Goal: Task Accomplishment & Management: Use online tool/utility

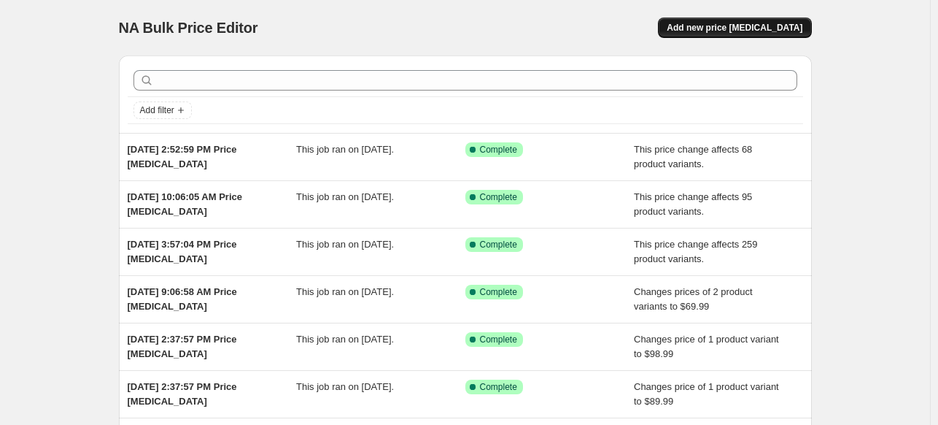
click at [743, 27] on span "Add new price [MEDICAL_DATA]" at bounding box center [735, 28] width 136 height 12
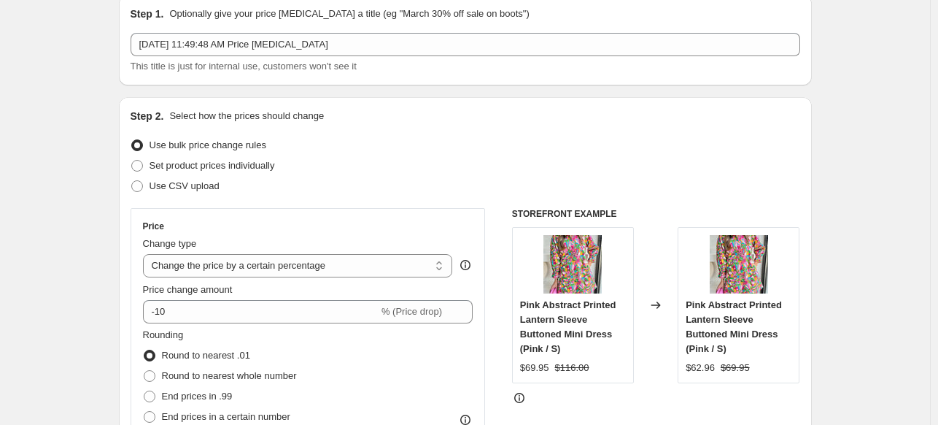
scroll to position [146, 0]
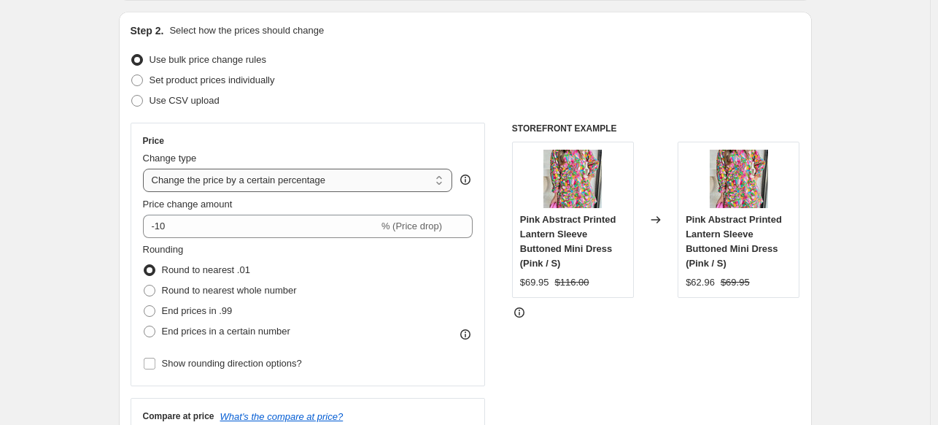
click at [250, 182] on select "Change the price to a certain amount Change the price by a certain amount Chang…" at bounding box center [298, 180] width 310 height 23
select select "no_change"
click at [146, 169] on select "Change the price to a certain amount Change the price by a certain amount Chang…" at bounding box center [298, 180] width 310 height 23
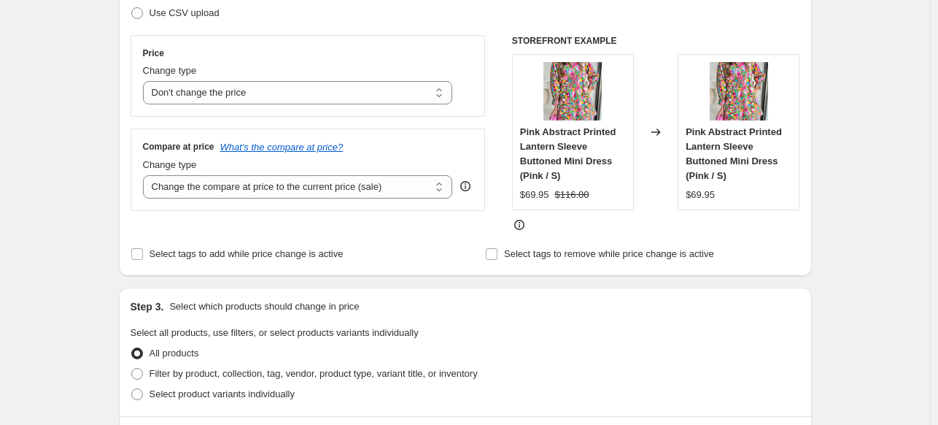
scroll to position [292, 0]
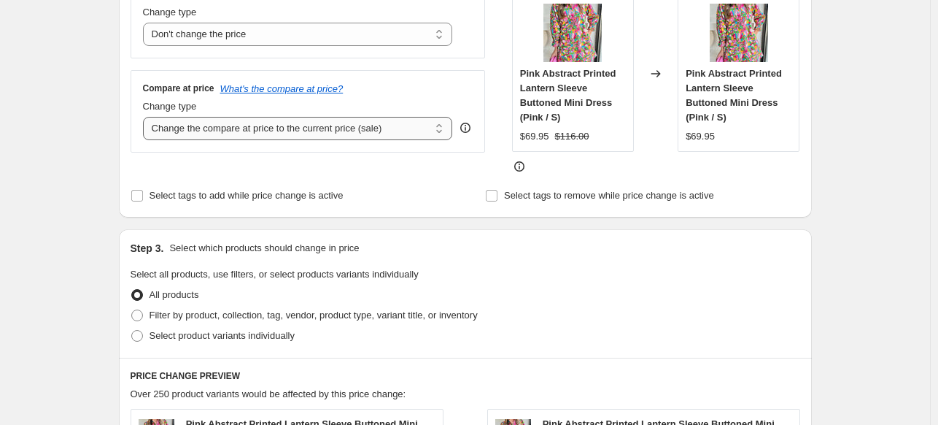
click at [206, 129] on select "Change the compare at price to the current price (sale) Change the compare at p…" at bounding box center [298, 128] width 310 height 23
select select "pp"
click at [146, 117] on select "Change the compare at price to the current price (sale) Change the compare at p…" at bounding box center [298, 128] width 310 height 23
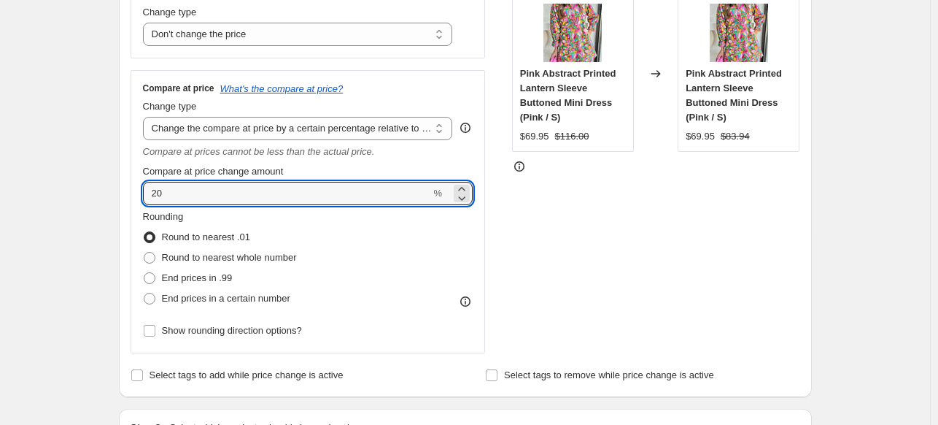
drag, startPoint x: 196, startPoint y: 194, endPoint x: 58, endPoint y: 185, distance: 137.5
type input "66"
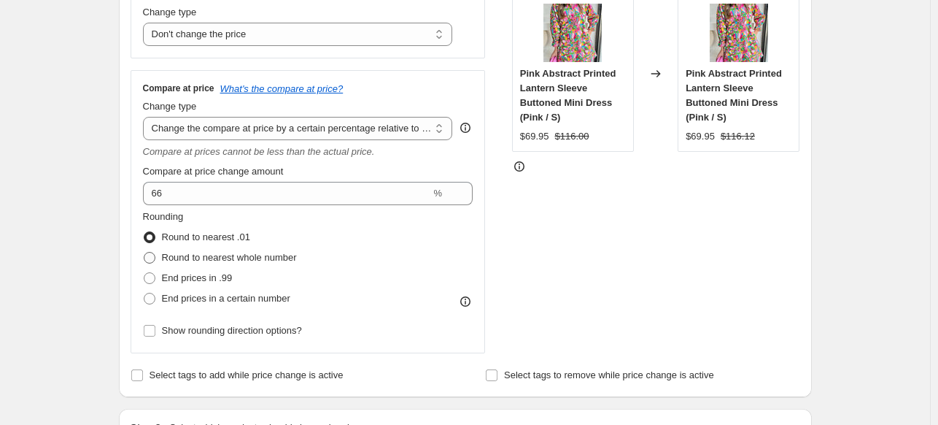
click at [163, 255] on label "Round to nearest whole number" at bounding box center [220, 257] width 154 height 20
click at [144, 252] on input "Round to nearest whole number" at bounding box center [144, 252] width 1 height 1
radio input "true"
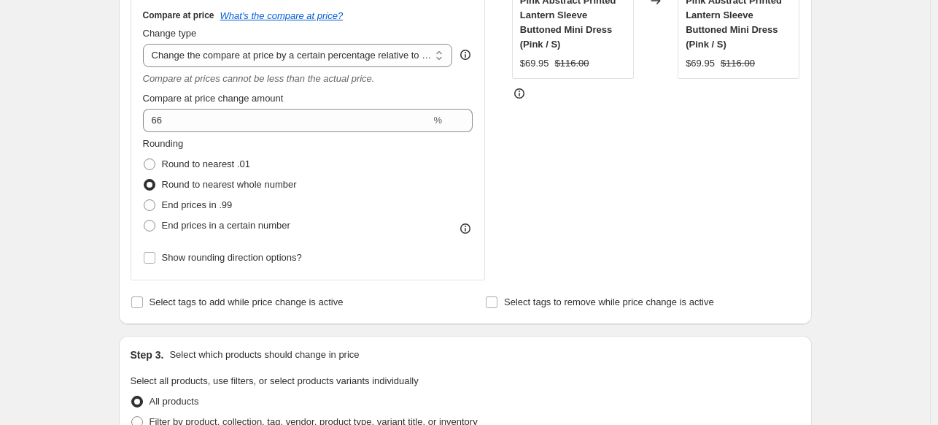
scroll to position [511, 0]
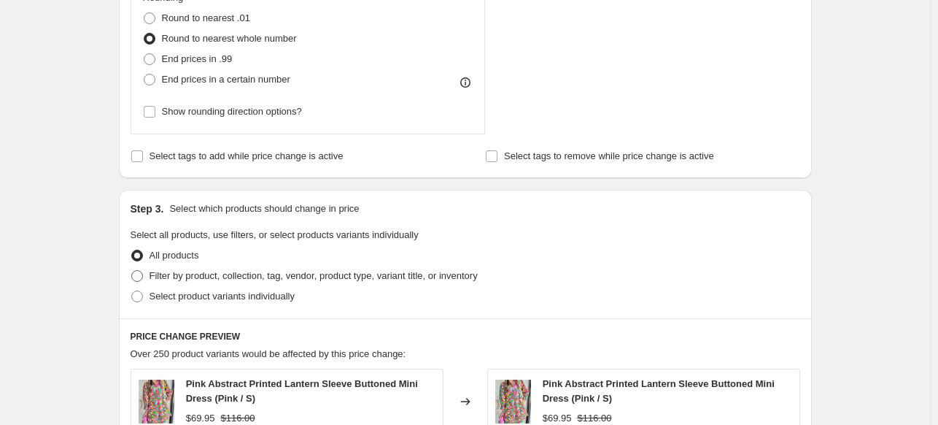
click at [148, 274] on label "Filter by product, collection, tag, vendor, product type, variant title, or inv…" at bounding box center [304, 276] width 347 height 20
click at [132, 271] on input "Filter by product, collection, tag, vendor, product type, variant title, or inv…" at bounding box center [131, 270] width 1 height 1
radio input "true"
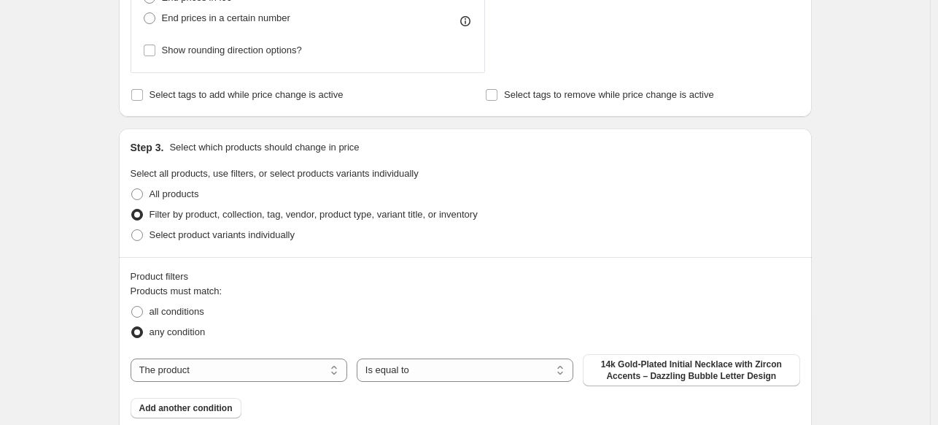
scroll to position [657, 0]
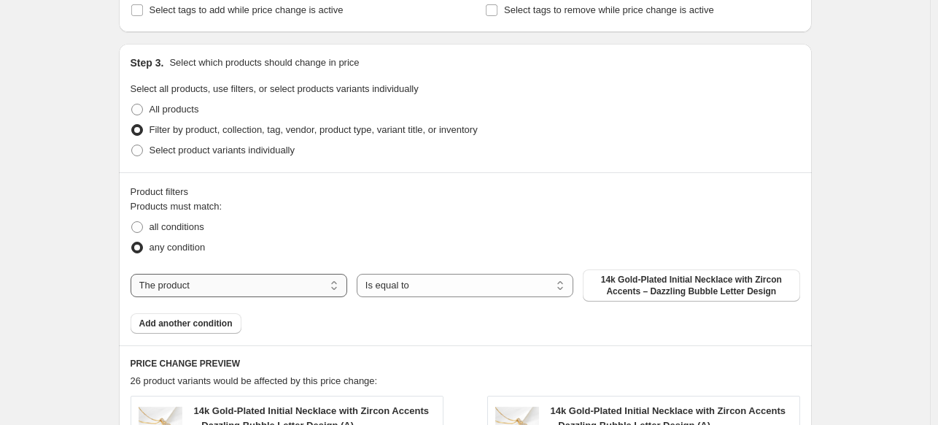
click at [248, 279] on select "The product The product's collection The product's tag The product's vendor The…" at bounding box center [239, 285] width 217 height 23
select select "product_status"
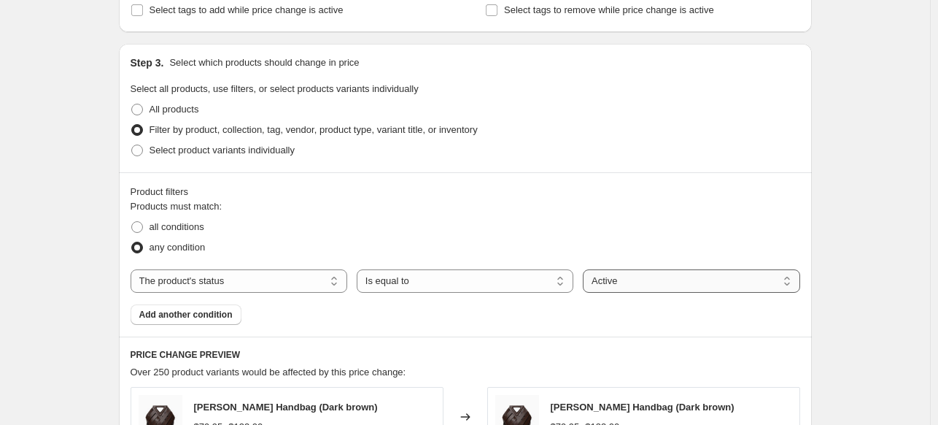
click at [637, 280] on select "Active Draft Archived" at bounding box center [691, 280] width 217 height 23
select select "draft"
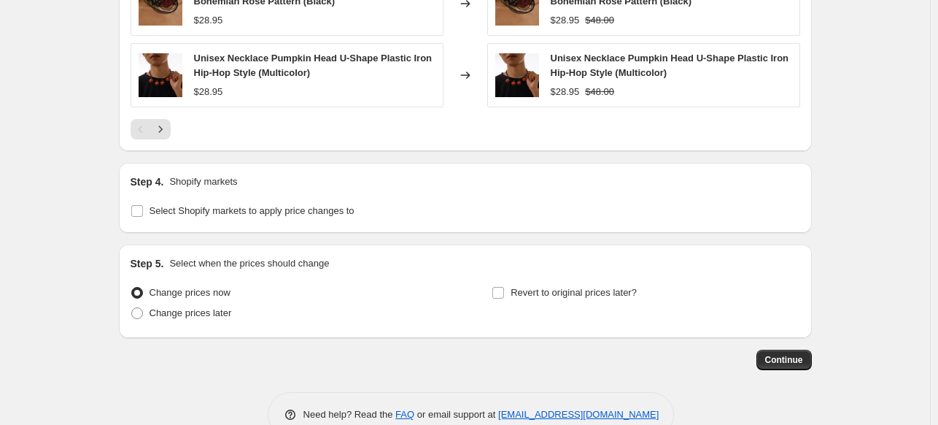
scroll to position [1313, 0]
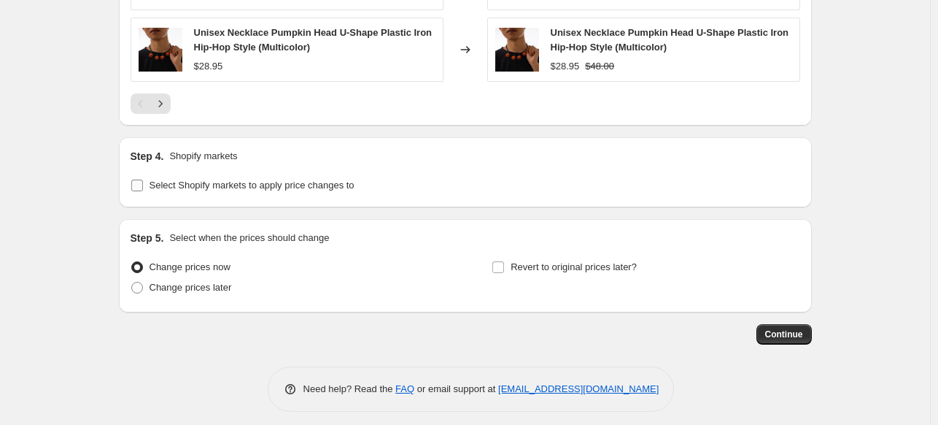
click at [142, 179] on input "Select Shopify markets to apply price changes to" at bounding box center [137, 185] width 12 height 12
checkbox input "true"
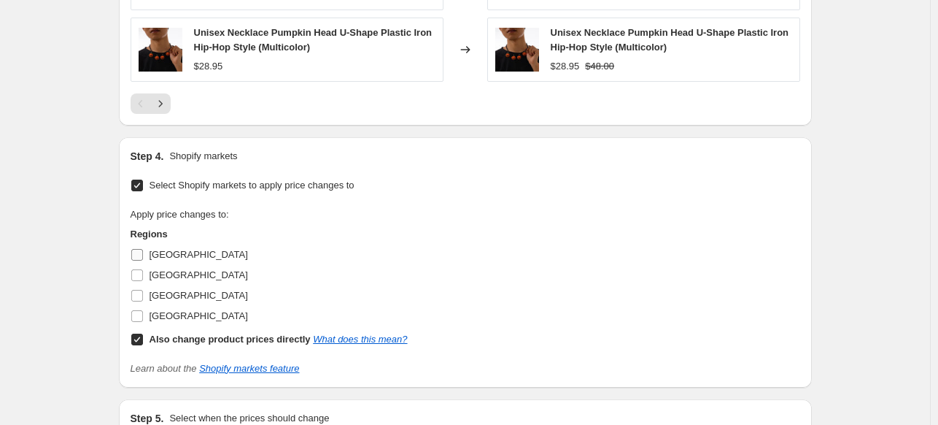
click at [143, 255] on input "[GEOGRAPHIC_DATA]" at bounding box center [137, 255] width 12 height 12
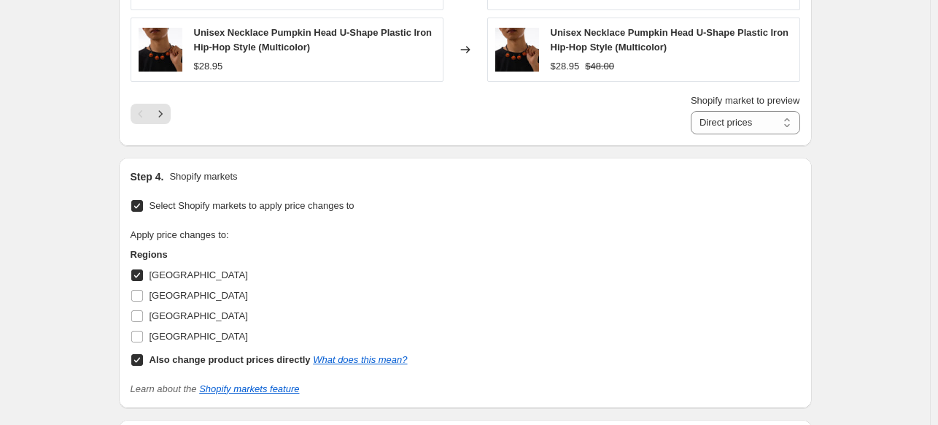
click at [143, 273] on input "[GEOGRAPHIC_DATA]" at bounding box center [137, 275] width 12 height 12
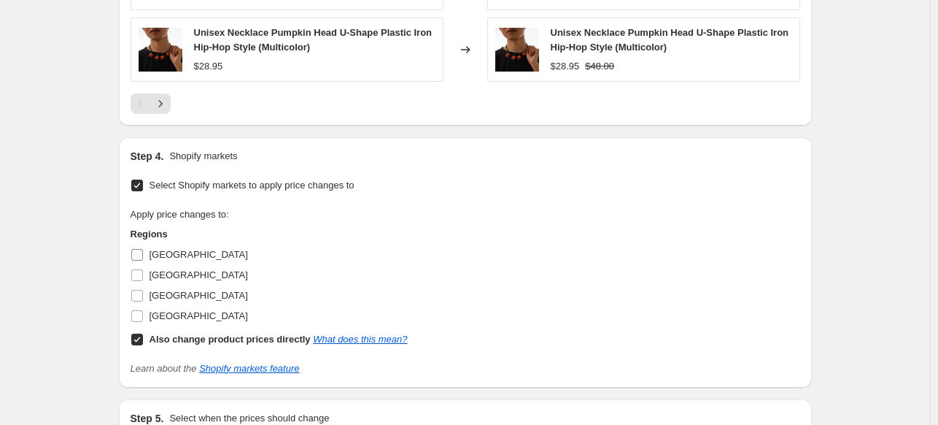
click at [143, 250] on input "[GEOGRAPHIC_DATA]" at bounding box center [137, 255] width 12 height 12
checkbox input "true"
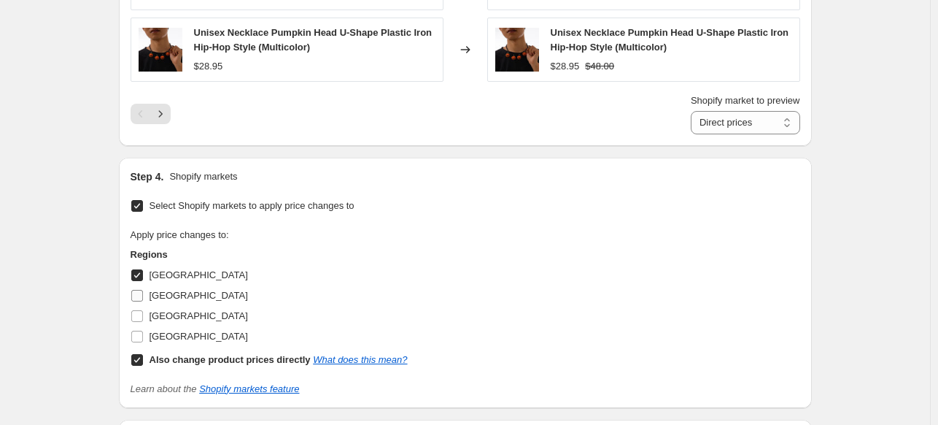
click at [149, 293] on label "[GEOGRAPHIC_DATA]" at bounding box center [189, 295] width 117 height 20
click at [143, 293] on input "[GEOGRAPHIC_DATA]" at bounding box center [137, 296] width 12 height 12
checkbox input "true"
drag, startPoint x: 149, startPoint y: 308, endPoint x: 147, endPoint y: 325, distance: 16.8
click at [149, 309] on label "[GEOGRAPHIC_DATA]" at bounding box center [189, 316] width 117 height 20
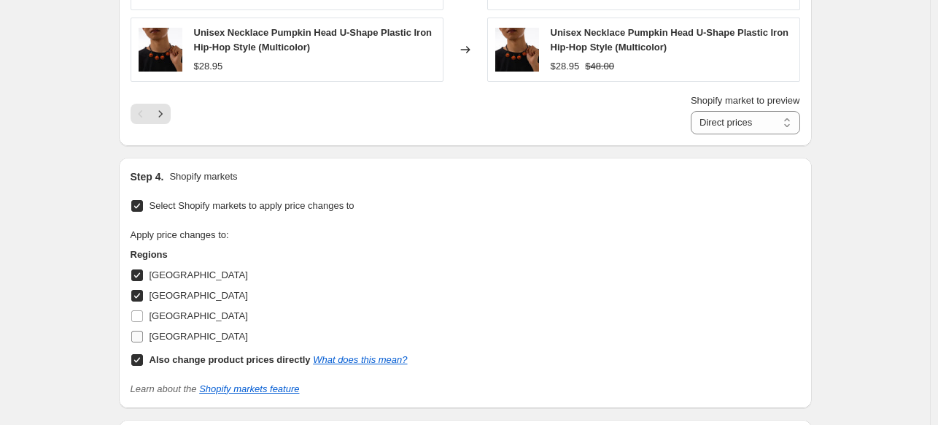
click at [143, 310] on input "[GEOGRAPHIC_DATA]" at bounding box center [137, 316] width 12 height 12
checkbox input "true"
click at [147, 332] on label "[GEOGRAPHIC_DATA]" at bounding box center [189, 336] width 117 height 20
click at [143, 332] on input "[GEOGRAPHIC_DATA]" at bounding box center [137, 337] width 12 height 12
checkbox input "true"
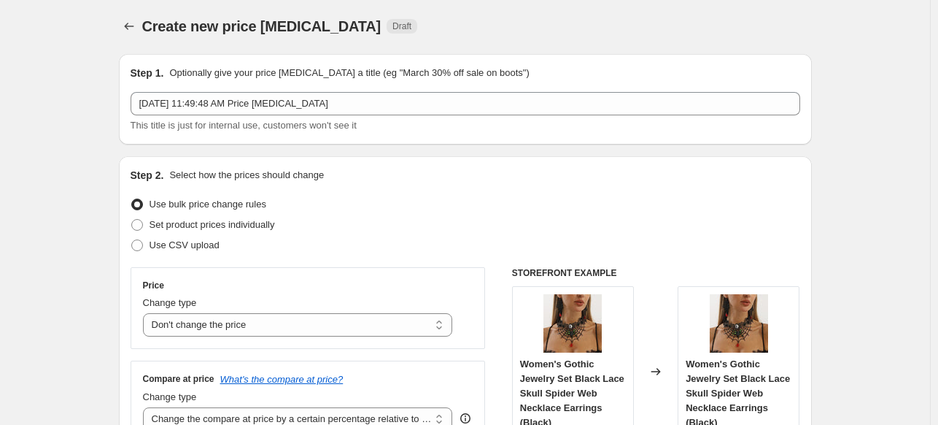
scroll to position [0, 0]
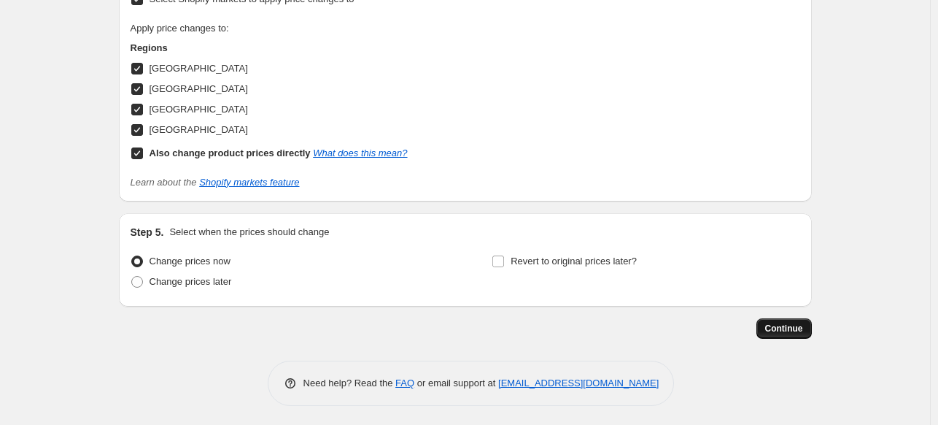
click at [787, 323] on span "Continue" at bounding box center [784, 329] width 38 height 12
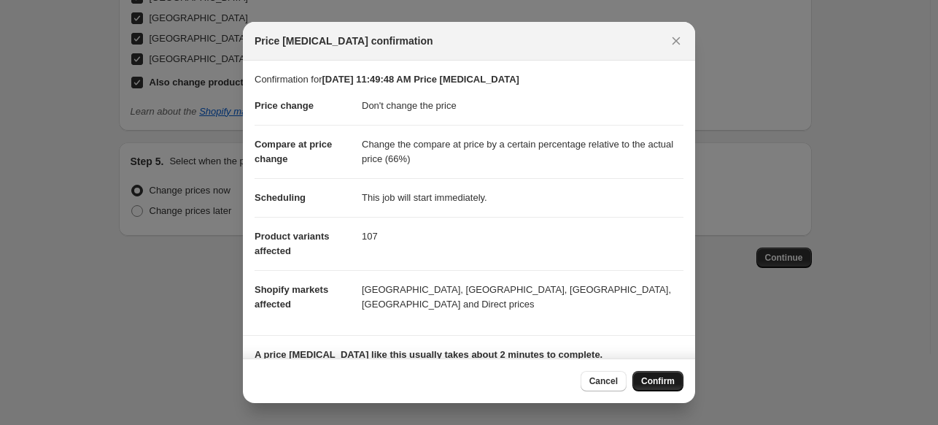
click at [660, 376] on span "Confirm" at bounding box center [658, 381] width 34 height 12
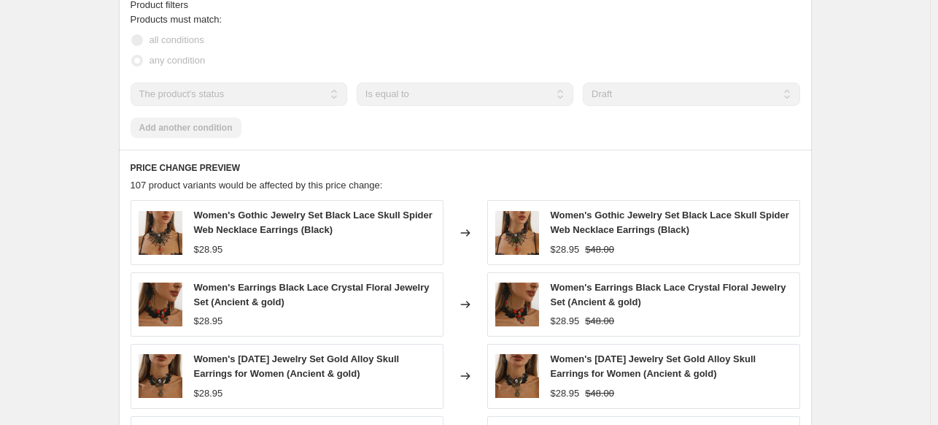
scroll to position [1240, 0]
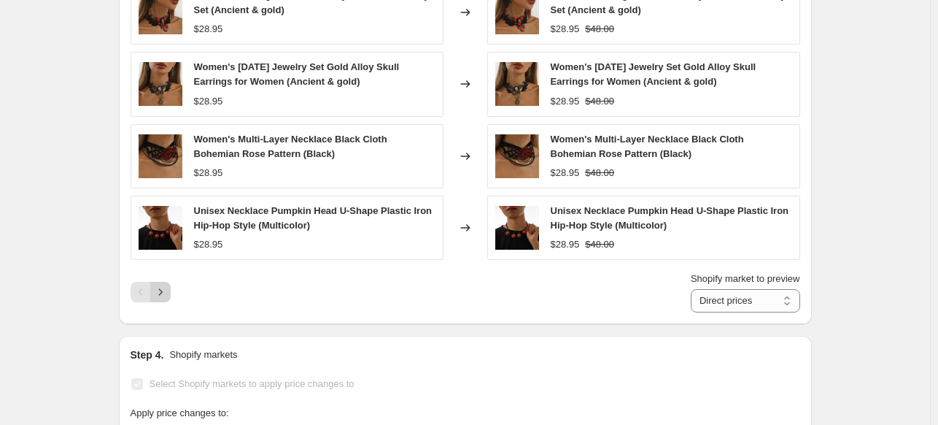
click at [166, 285] on icon "Next" at bounding box center [160, 292] width 15 height 15
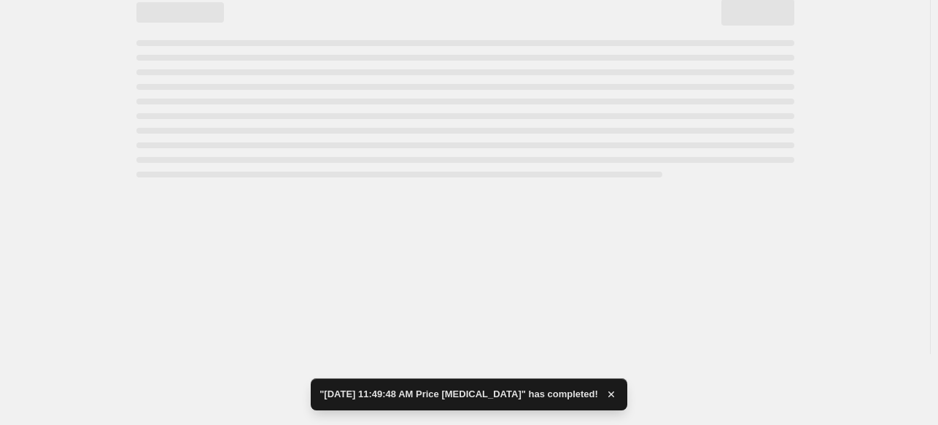
select select "no_change"
select select "pp"
select select "product_status"
select select "draft"
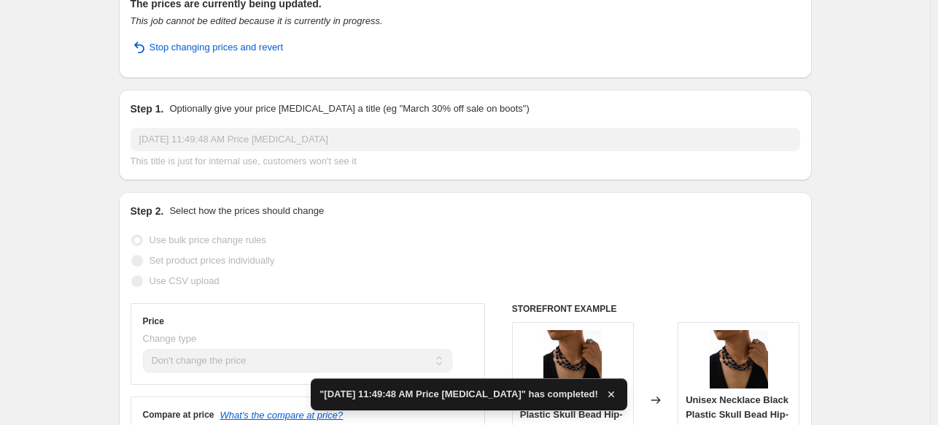
scroll to position [1167, 0]
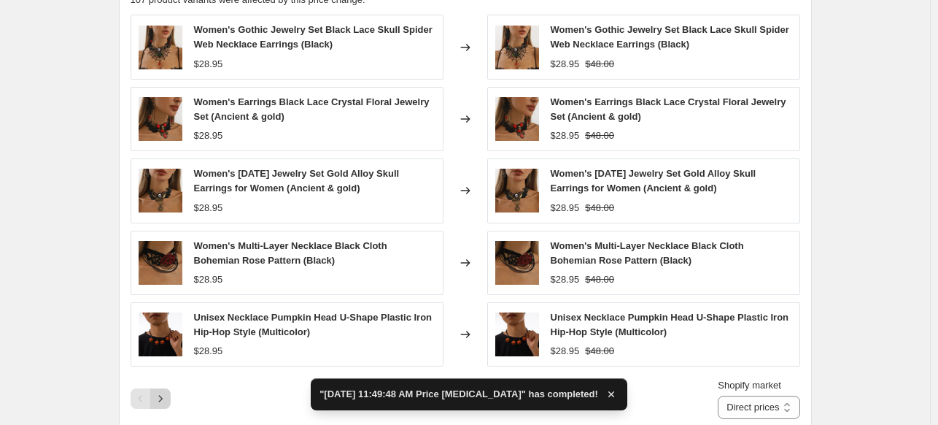
click at [166, 397] on icon "Next" at bounding box center [160, 398] width 15 height 15
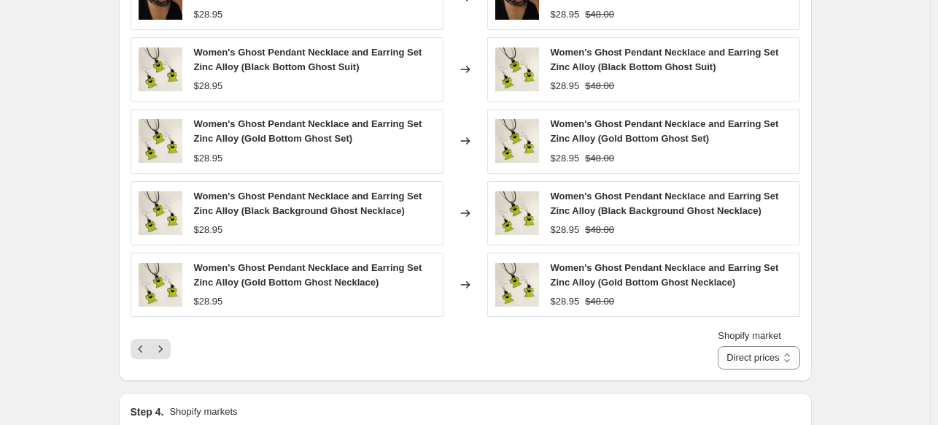
scroll to position [1240, 0]
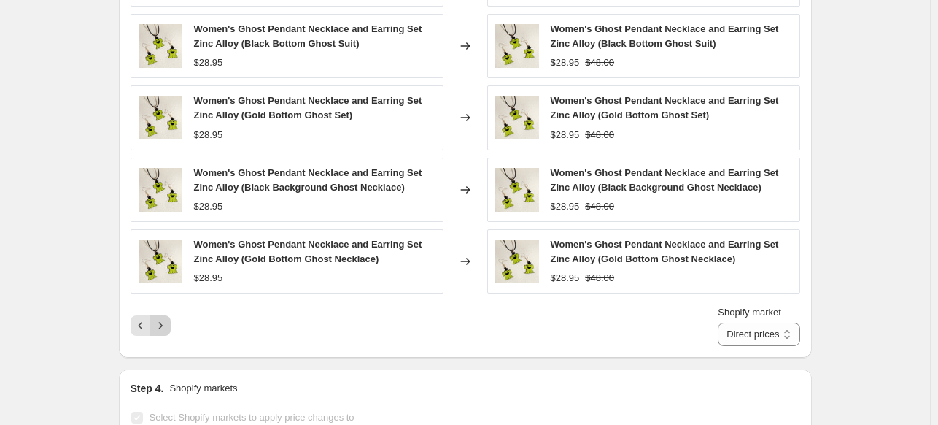
click at [165, 325] on icon "Next" at bounding box center [160, 325] width 15 height 15
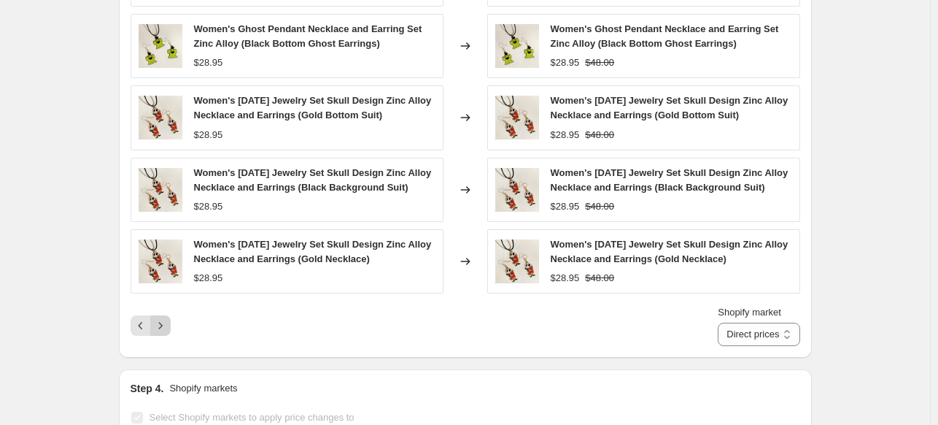
click at [171, 332] on button "Next" at bounding box center [160, 325] width 20 height 20
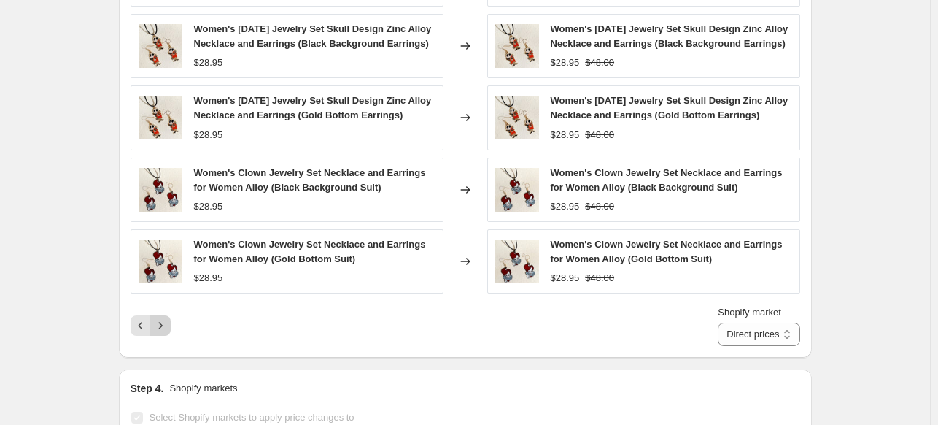
click at [171, 336] on button "Next" at bounding box center [160, 325] width 20 height 20
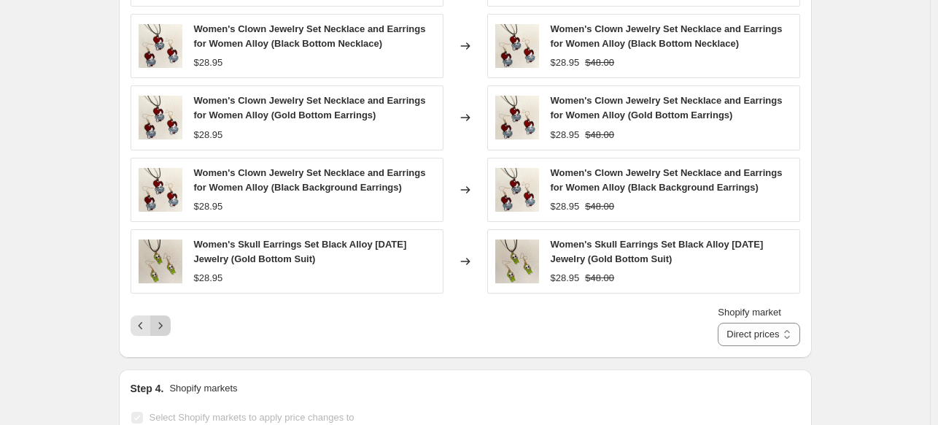
click at [163, 323] on icon "Next" at bounding box center [160, 325] width 15 height 15
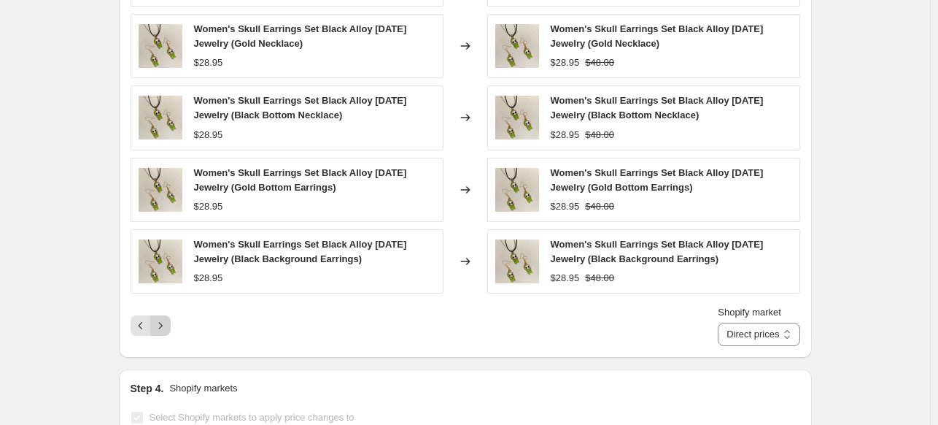
click at [171, 323] on button "Next" at bounding box center [160, 325] width 20 height 20
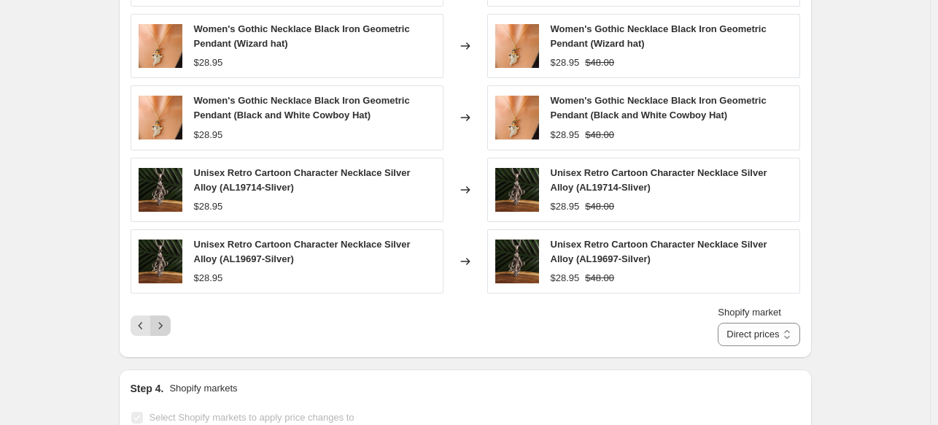
click at [168, 320] on icon "Next" at bounding box center [160, 325] width 15 height 15
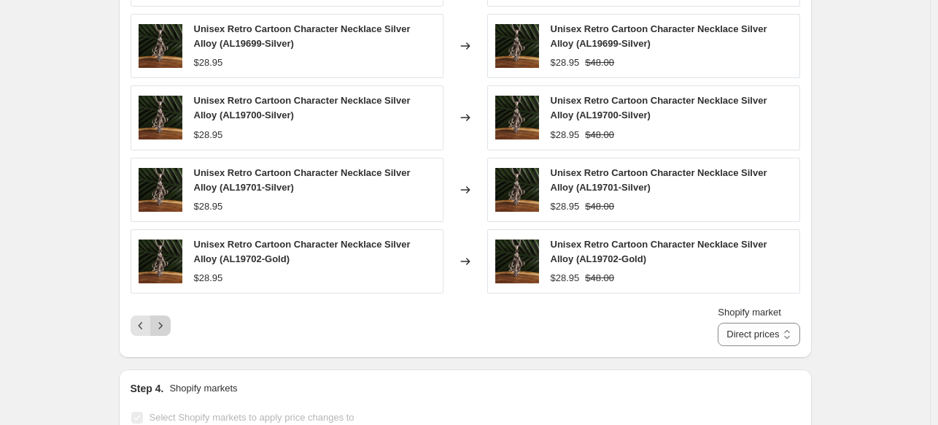
click at [171, 328] on button "Next" at bounding box center [160, 325] width 20 height 20
click at [168, 323] on icon "Next" at bounding box center [160, 325] width 15 height 15
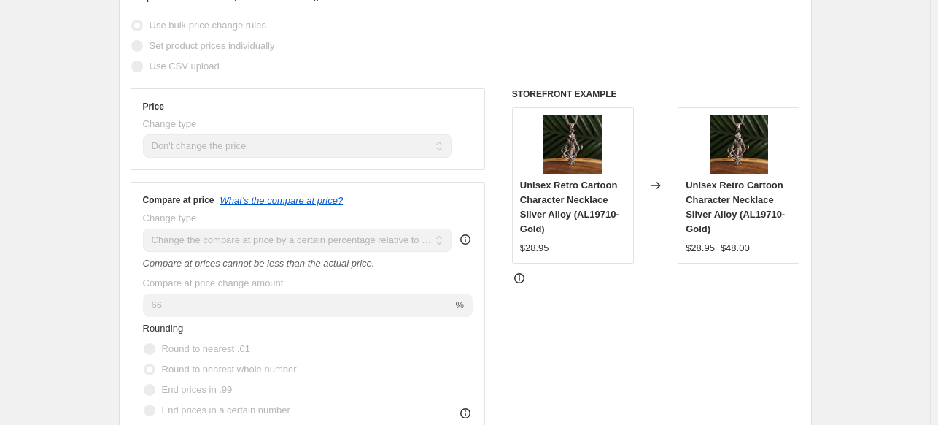
scroll to position [219, 0]
